Goal: Task Accomplishment & Management: Use online tool/utility

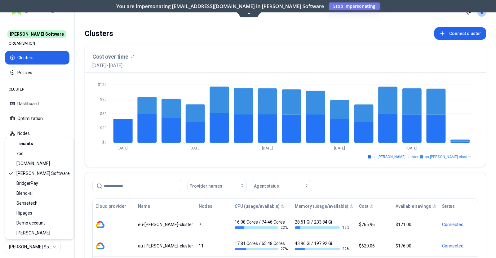
click at [50, 244] on html "Rex Software ORGANISATION Clusters Policies CLUSTER Dashboard Optimization Node…" at bounding box center [248, 129] width 496 height 258
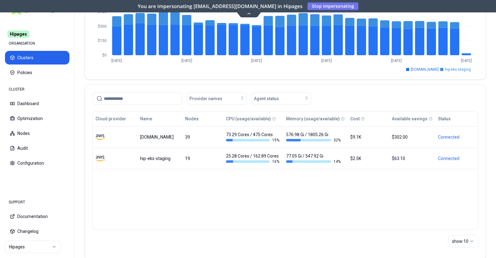
scroll to position [88, 0]
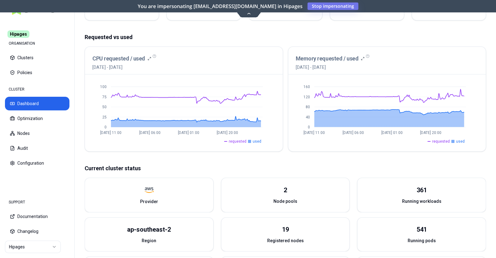
scroll to position [209, 0]
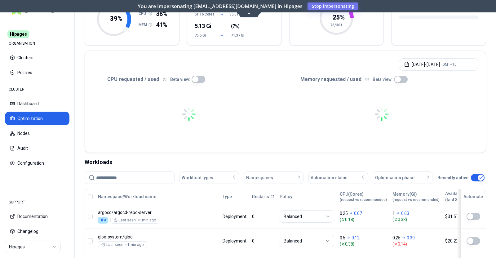
scroll to position [109, 0]
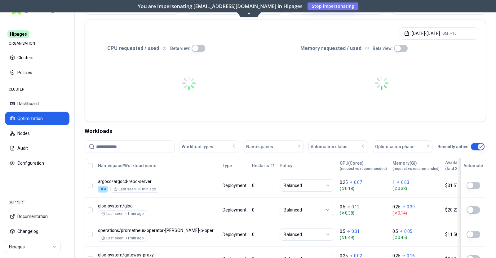
click at [124, 145] on input at bounding box center [133, 147] width 74 height 12
paste input "**********"
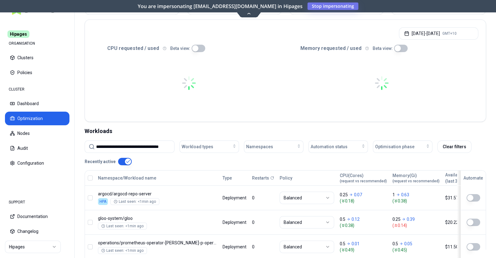
scroll to position [0, 10]
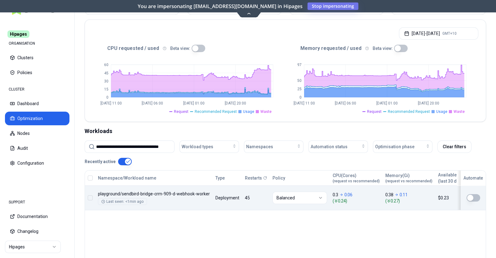
type input "**********"
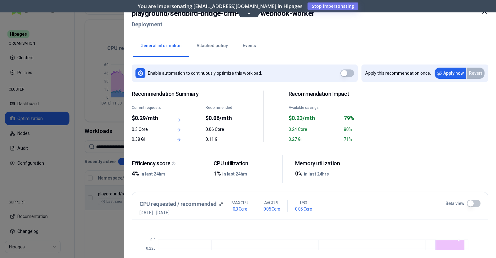
click at [318, 12] on div "playground / sendbird-bridge-crm-909-d-webhook-worker Deployment" at bounding box center [310, 21] width 356 height 26
copy h2 "playground / sendbird-bridge-crm-909-d-webhook-worker"
click at [486, 12] on icon at bounding box center [483, 11] width 7 height 7
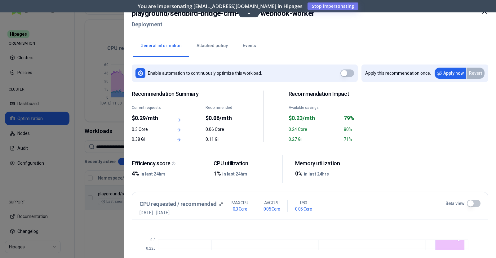
click at [348, 73] on button "button" at bounding box center [347, 72] width 14 height 7
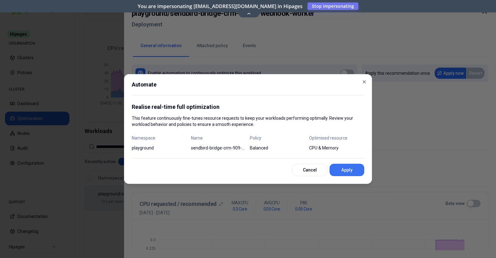
click at [356, 169] on button "Apply" at bounding box center [346, 170] width 35 height 12
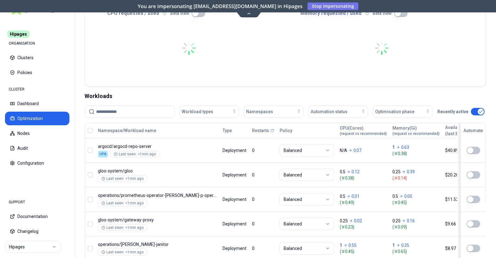
scroll to position [155, 0]
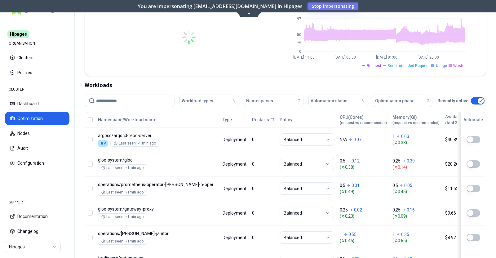
click at [118, 98] on input at bounding box center [133, 101] width 74 height 12
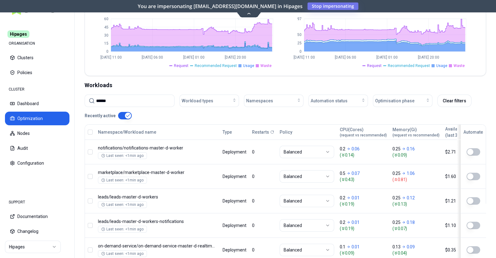
click at [119, 100] on input "******" at bounding box center [133, 101] width 74 height 12
paste input "**********"
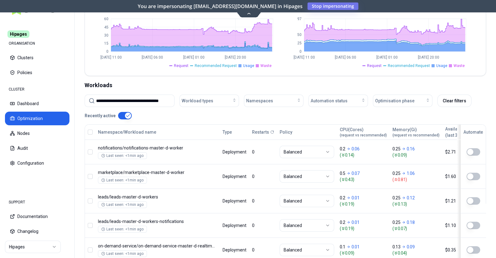
type input "**********"
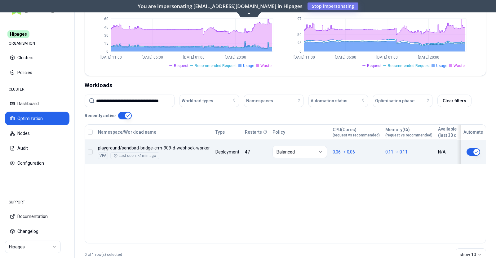
click at [469, 151] on button "button" at bounding box center [473, 151] width 14 height 7
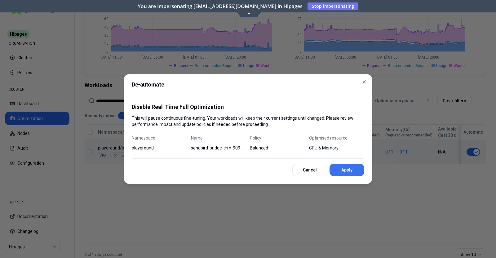
click at [351, 170] on button "Apply" at bounding box center [346, 170] width 35 height 12
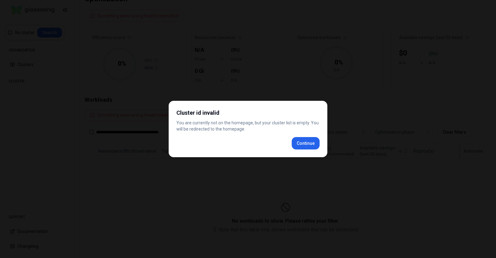
scroll to position [60, 0]
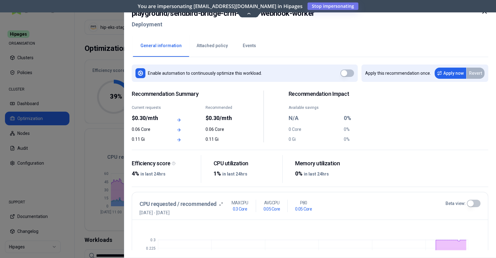
scroll to position [109, 0]
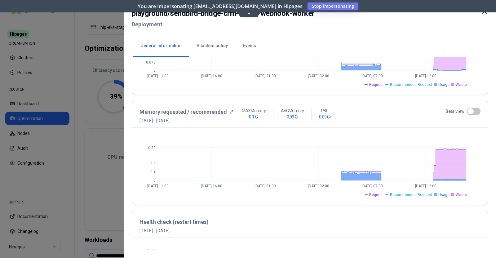
scroll to position [188, 0]
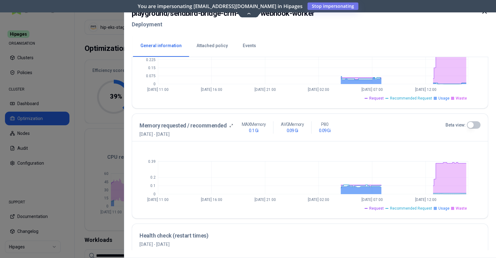
click at [486, 14] on icon at bounding box center [483, 11] width 7 height 7
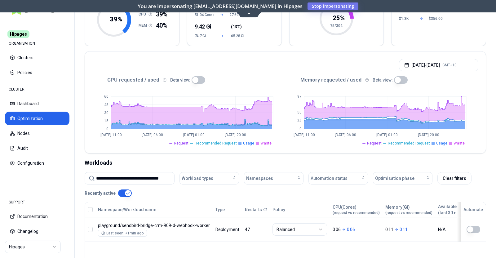
scroll to position [77, 0]
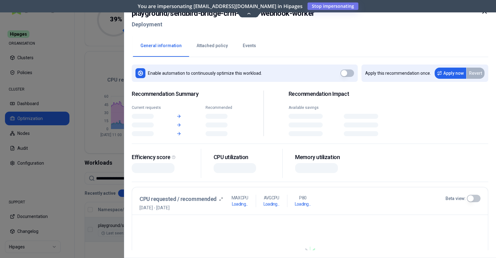
click at [210, 227] on body "**********" at bounding box center [248, 129] width 496 height 258
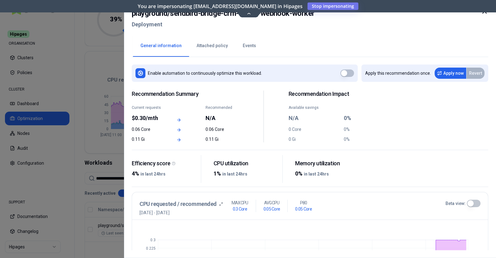
click at [248, 50] on button "Events" at bounding box center [249, 46] width 28 height 22
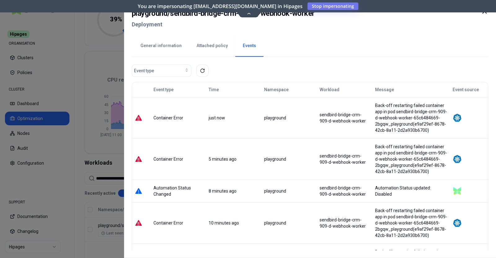
click at [432, 133] on div "Back-off restarting failed container app in pod sendbird-bridge-crm-909-d-webho…" at bounding box center [411, 117] width 72 height 31
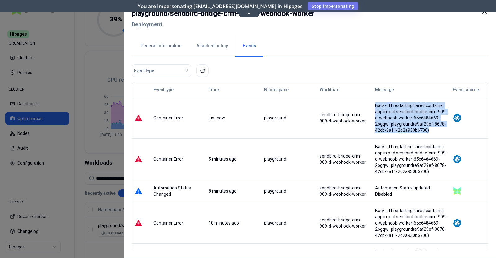
drag, startPoint x: 432, startPoint y: 136, endPoint x: 377, endPoint y: 105, distance: 62.8
click at [377, 105] on div "Back-off restarting failed container app in pod sendbird-bridge-crm-909-d-webho…" at bounding box center [410, 117] width 77 height 31
click at [457, 121] on img at bounding box center [456, 117] width 9 height 9
click at [405, 127] on div "Back-off restarting failed container app in pod sendbird-bridge-crm-909-d-webho…" at bounding box center [411, 117] width 72 height 31
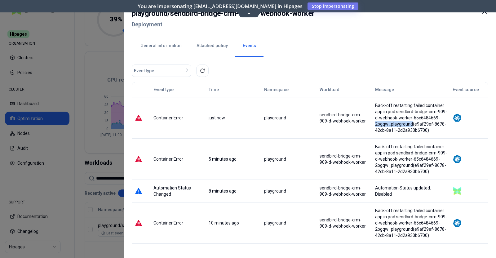
click at [405, 127] on div "Back-off restarting failed container app in pod sendbird-bridge-crm-909-d-webho…" at bounding box center [411, 117] width 72 height 31
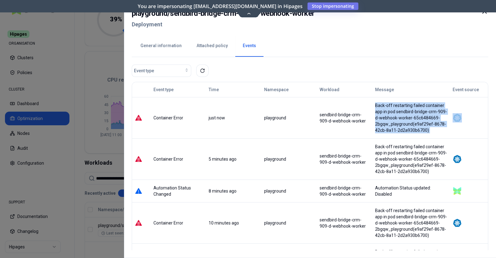
click at [405, 127] on div "Back-off restarting failed container app in pod sendbird-bridge-crm-909-d-webho…" at bounding box center [411, 117] width 72 height 31
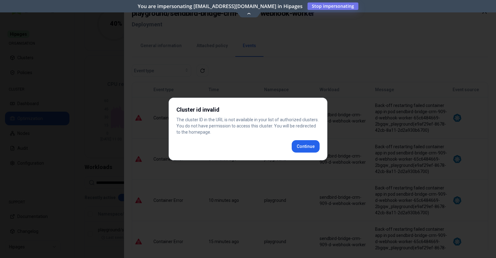
scroll to position [77, 0]
click at [307, 148] on div "Cluster id invalid The cluster ID in the URL is not available in your list of a…" at bounding box center [248, 129] width 159 height 63
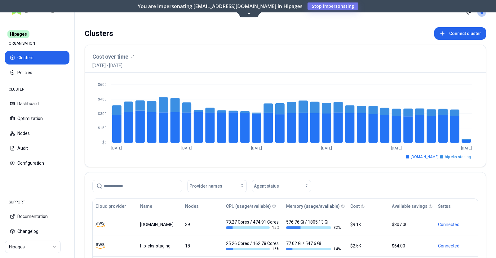
click at [36, 121] on html "Hipages ORGANISATION Clusters Policies CLUSTER Dashboard Optimization Nodes Aud…" at bounding box center [248, 129] width 496 height 258
click at [34, 117] on html "Hipages ORGANISATION Clusters Policies CLUSTER Dashboard Optimization Nodes Aud…" at bounding box center [248, 129] width 496 height 258
click at [108, 186] on html "Hipages ORGANISATION Clusters Policies CLUSTER Dashboard Optimization Nodes Aud…" at bounding box center [248, 129] width 496 height 258
click at [23, 107] on html "Hipages ORGANISATION Clusters Policies CLUSTER Dashboard Optimization Nodes Aud…" at bounding box center [248, 129] width 496 height 258
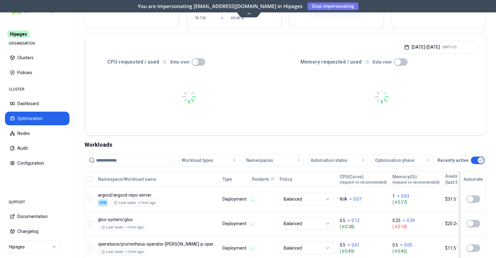
scroll to position [116, 0]
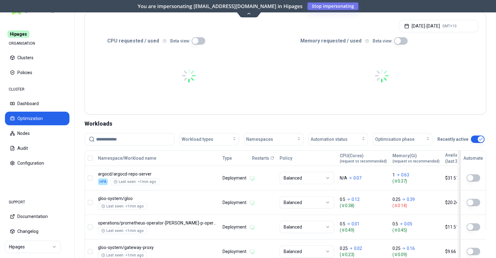
click at [118, 140] on input at bounding box center [133, 139] width 74 height 12
type input "**********"
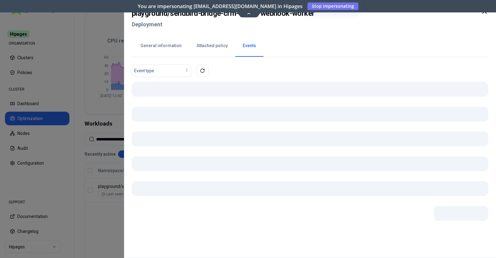
click at [245, 48] on button "Events" at bounding box center [249, 46] width 28 height 22
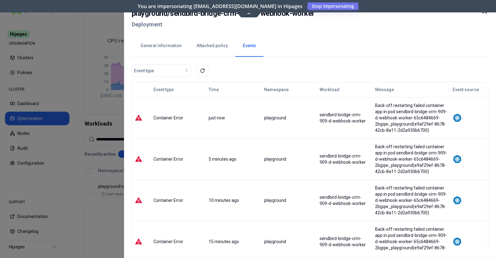
click at [483, 12] on icon at bounding box center [484, 12] width 4 height 4
click at [485, 14] on icon at bounding box center [483, 11] width 7 height 7
click at [154, 47] on button "General information" at bounding box center [161, 46] width 56 height 22
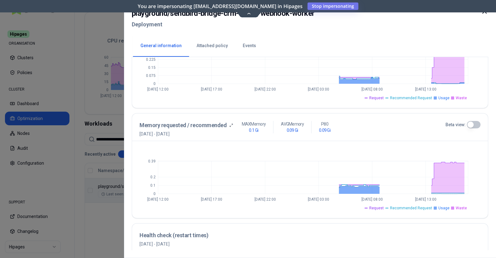
scroll to position [188, 0]
click at [472, 124] on button "Beta view:" at bounding box center [474, 124] width 14 height 7
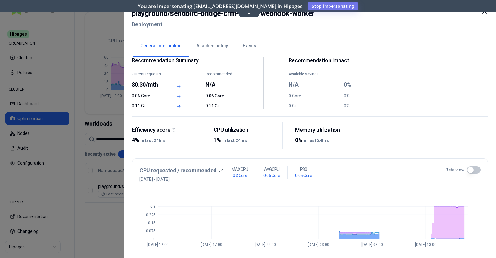
scroll to position [0, 0]
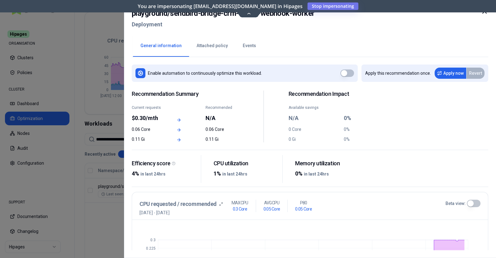
click at [249, 47] on button "Events" at bounding box center [249, 46] width 28 height 22
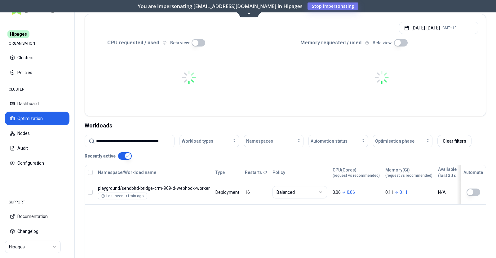
scroll to position [116, 0]
